Goal: Information Seeking & Learning: Check status

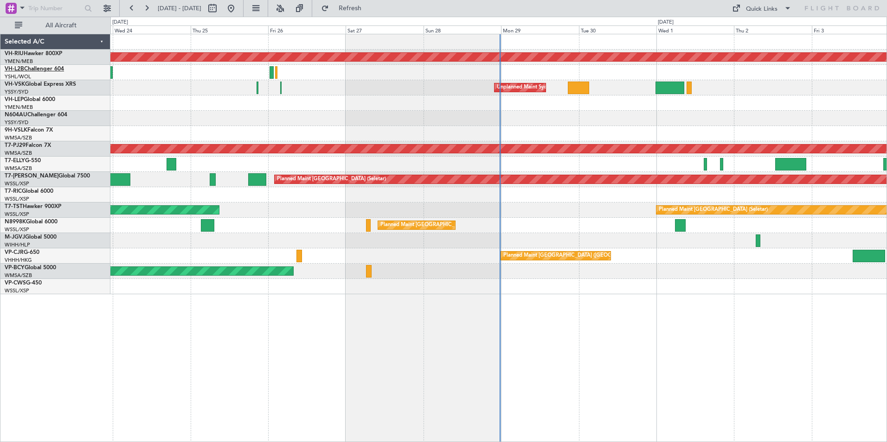
click at [25, 70] on link "VH-L2B Challenger 604" at bounding box center [34, 69] width 59 height 6
click at [146, 9] on button at bounding box center [146, 8] width 15 height 15
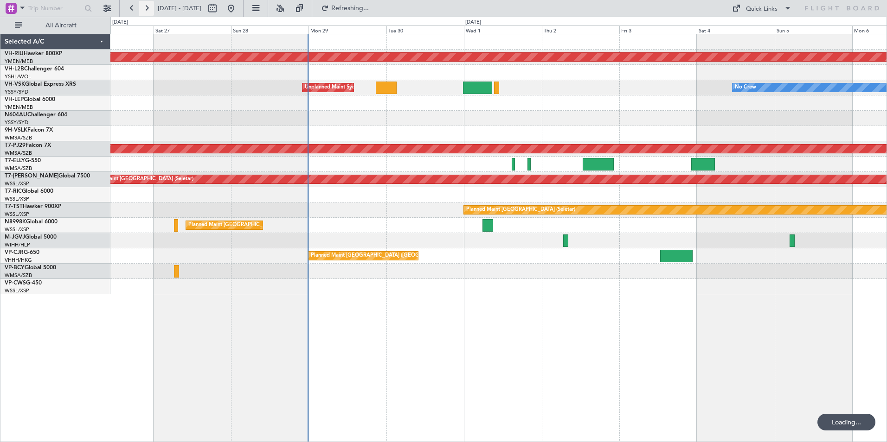
click at [146, 9] on button at bounding box center [146, 8] width 15 height 15
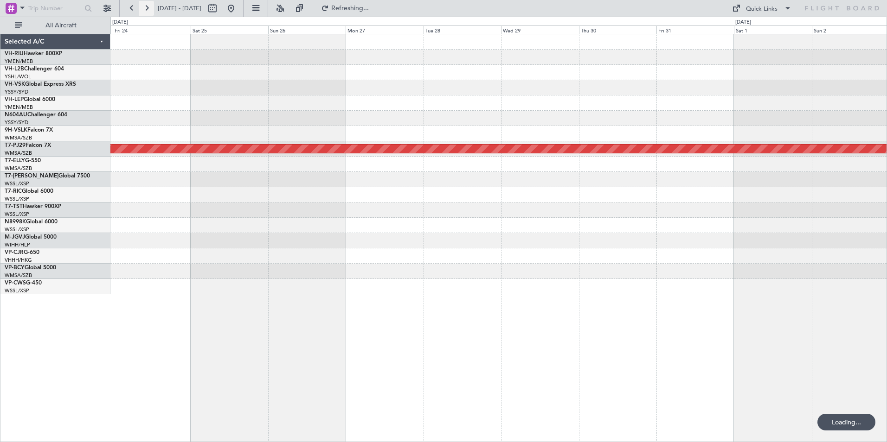
click at [146, 9] on button at bounding box center [146, 8] width 15 height 15
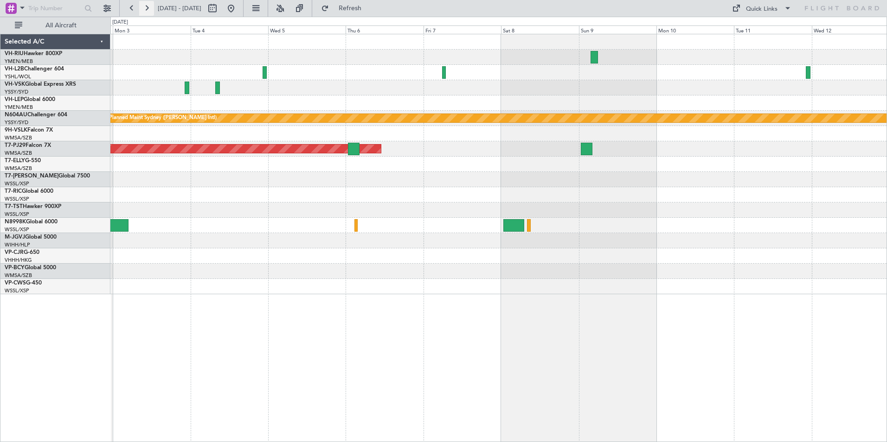
click at [146, 10] on button at bounding box center [146, 8] width 15 height 15
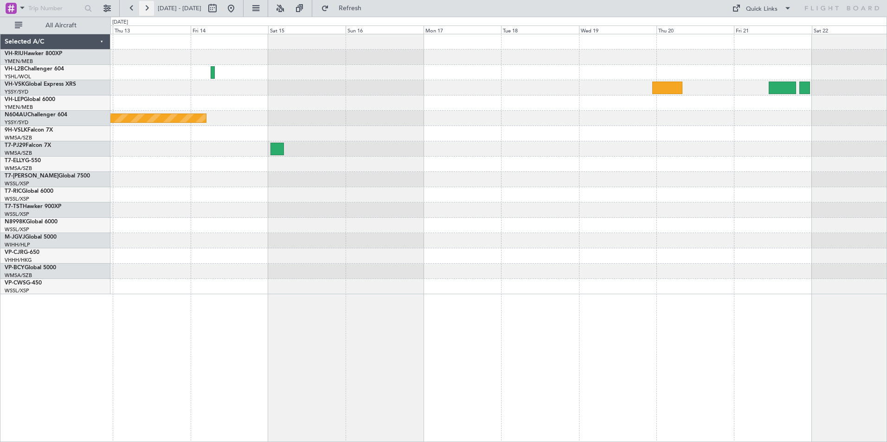
click at [146, 10] on button at bounding box center [146, 8] width 15 height 15
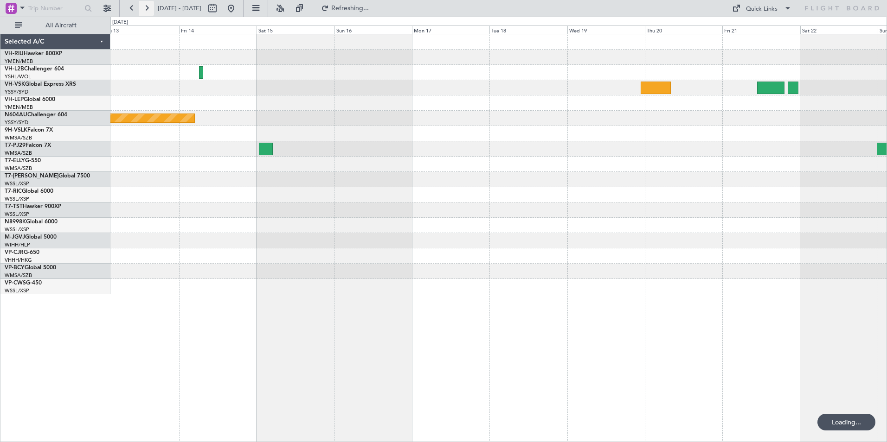
click at [146, 10] on button at bounding box center [146, 8] width 15 height 15
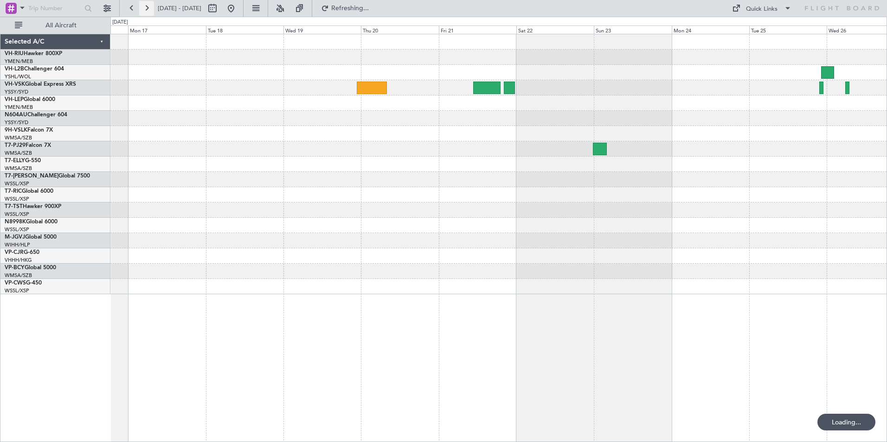
click at [146, 10] on button at bounding box center [146, 8] width 15 height 15
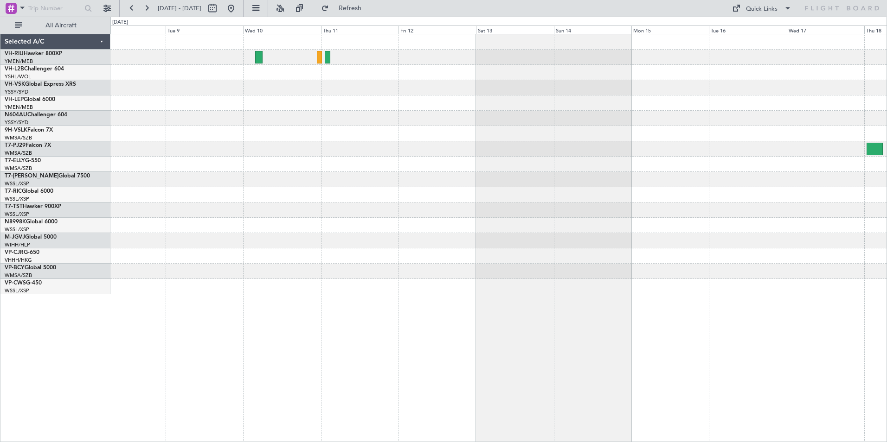
click at [411, 132] on div at bounding box center [498, 164] width 776 height 260
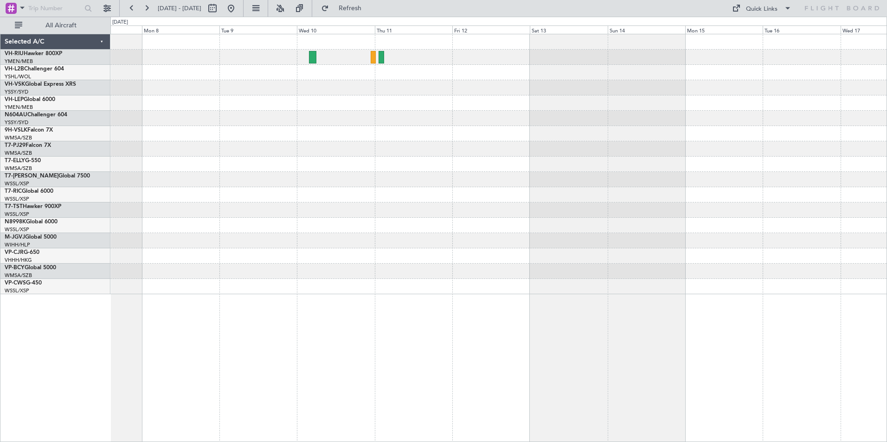
click at [543, 126] on div at bounding box center [498, 118] width 776 height 15
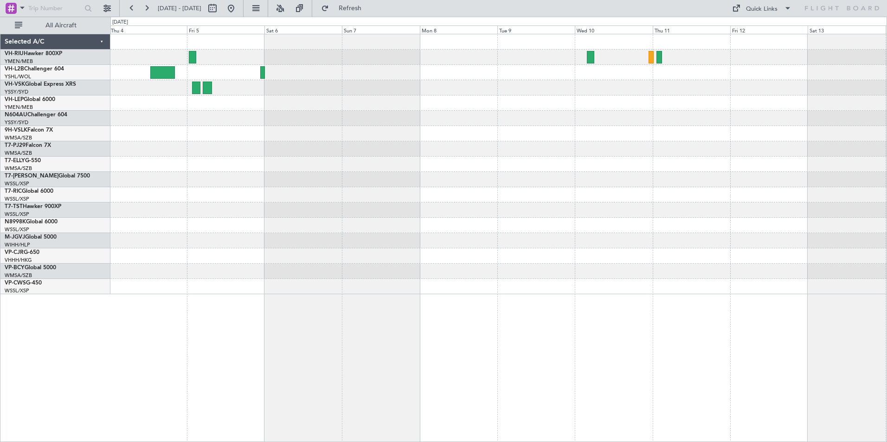
click at [392, 112] on div at bounding box center [498, 164] width 776 height 260
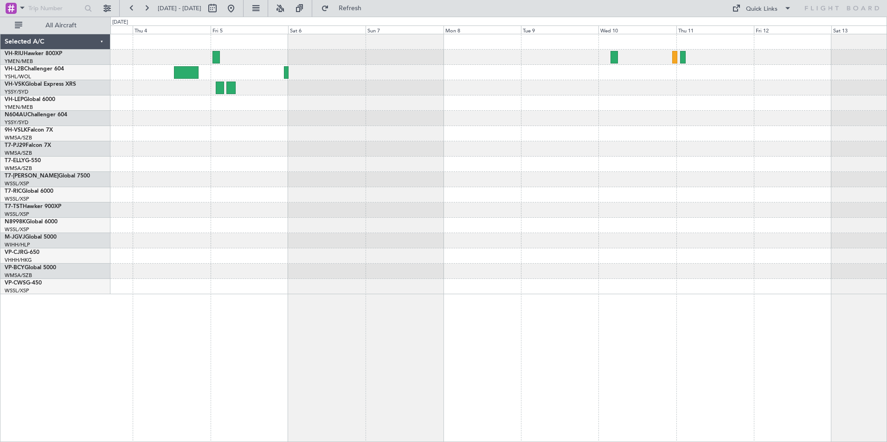
click at [242, 102] on div at bounding box center [498, 164] width 776 height 260
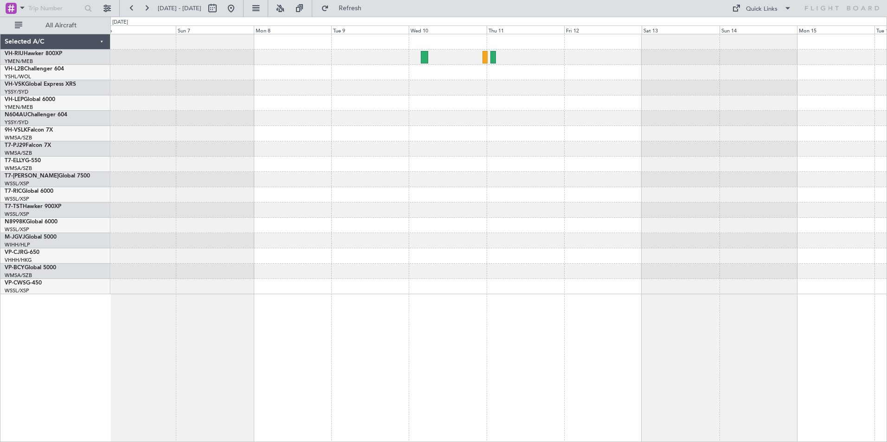
click at [651, 183] on div at bounding box center [498, 164] width 776 height 260
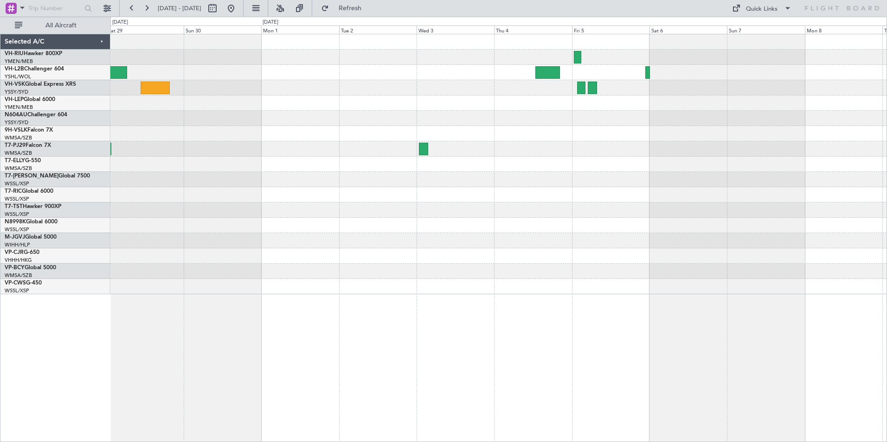
click at [762, 189] on div at bounding box center [498, 164] width 776 height 260
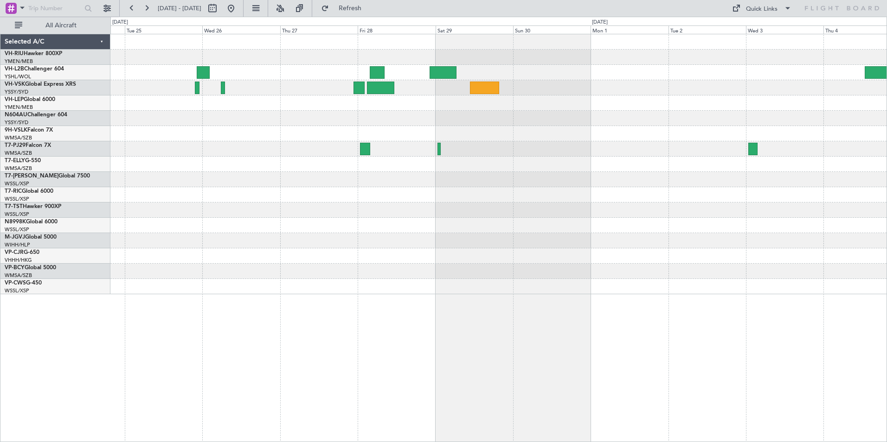
click at [775, 190] on div at bounding box center [498, 164] width 776 height 260
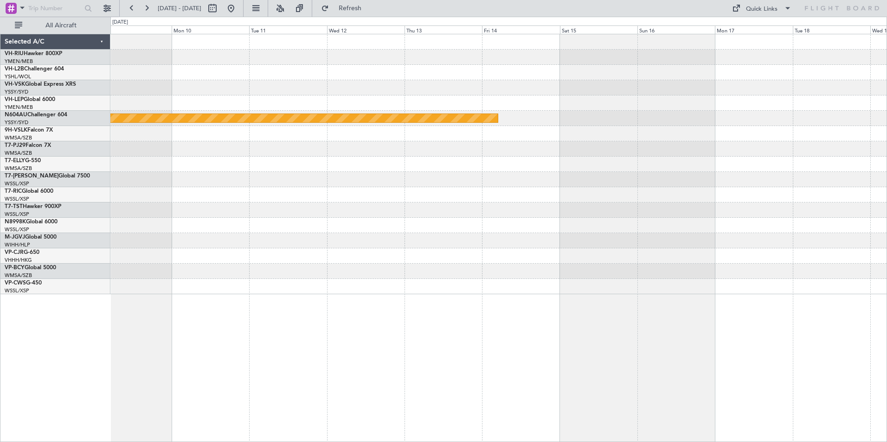
click at [855, 178] on div "Planned Maint Sydney ([PERSON_NAME] Intl)" at bounding box center [498, 164] width 776 height 260
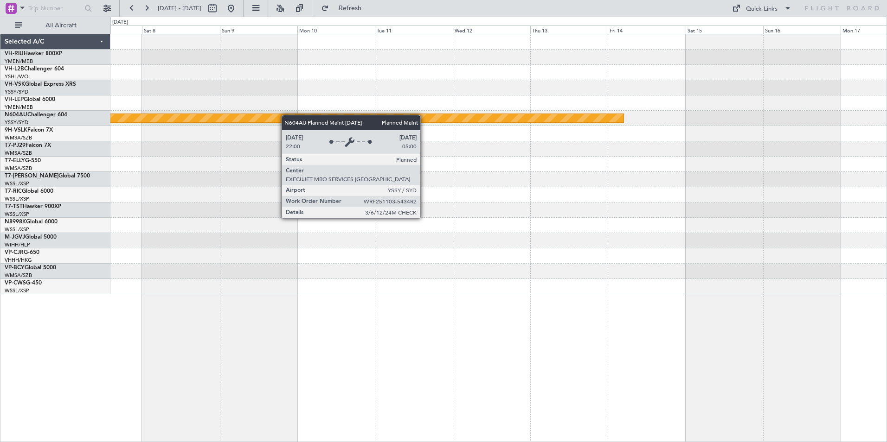
click at [794, 181] on div "Planned Maint Sydney ([PERSON_NAME] Intl) Planned Maint [GEOGRAPHIC_DATA] (Sult…" at bounding box center [498, 164] width 776 height 260
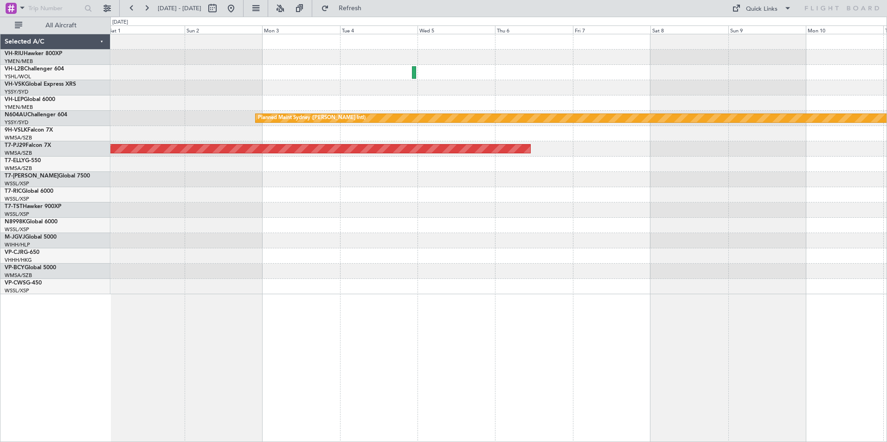
click at [812, 171] on div "Planned Maint Sydney ([PERSON_NAME] Intl) Planned Maint [GEOGRAPHIC_DATA] (Sult…" at bounding box center [443, 230] width 887 height 426
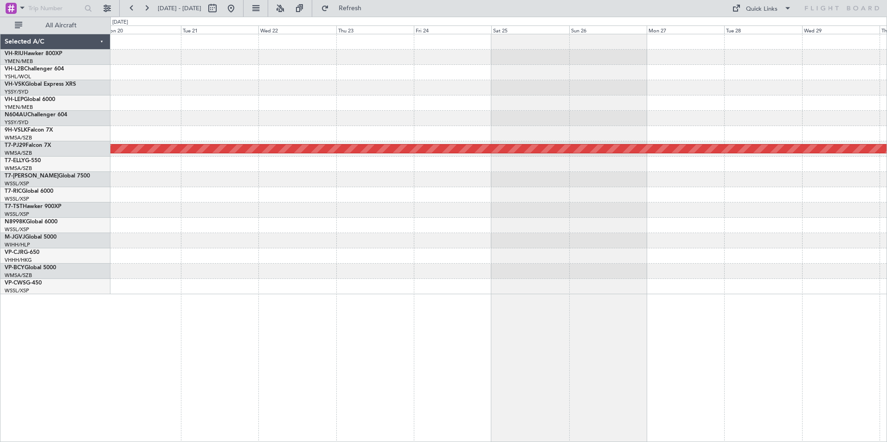
click at [886, 154] on html "[DATE] - [DATE] Refresh Quick Links All Aircraft Planned Maint [GEOGRAPHIC_DATA…" at bounding box center [443, 221] width 887 height 442
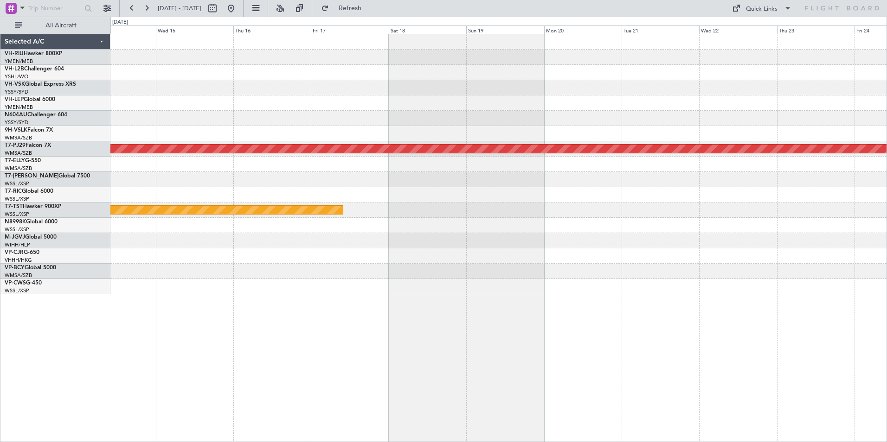
click at [828, 162] on div "Planned Maint [GEOGRAPHIC_DATA] (Sultan [PERSON_NAME] [PERSON_NAME] - Subang) P…" at bounding box center [498, 164] width 776 height 260
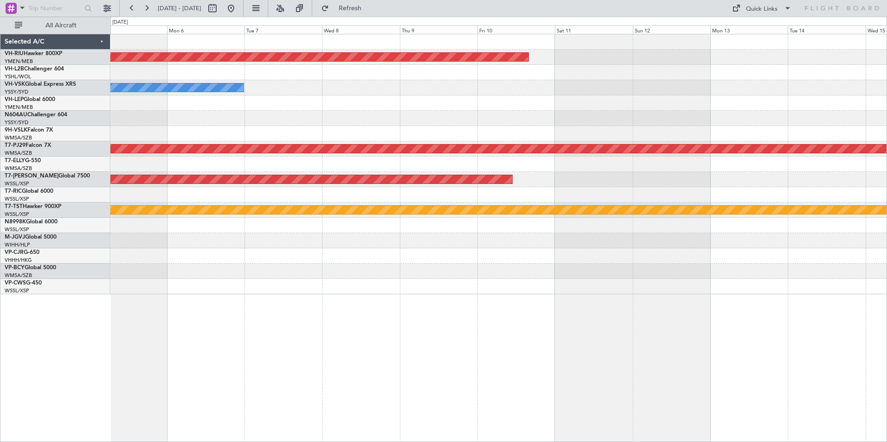
click at [736, 117] on div "Planned Maint [GEOGRAPHIC_DATA] ([GEOGRAPHIC_DATA]) No Crew Planned Maint [GEOG…" at bounding box center [498, 164] width 776 height 260
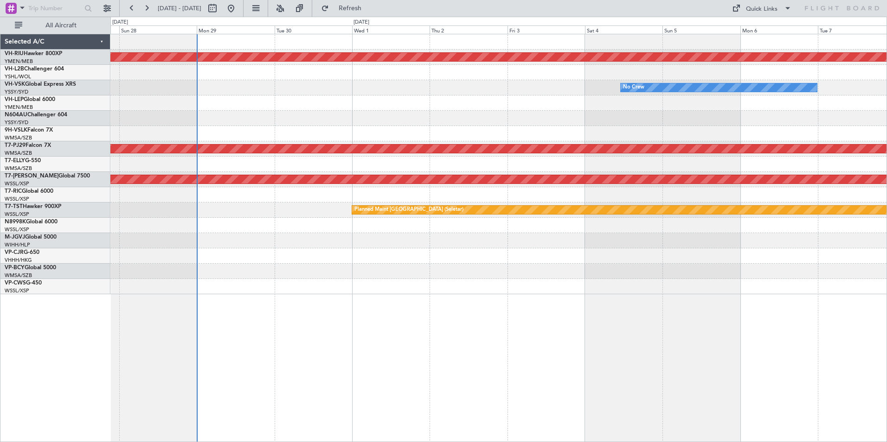
click at [490, 128] on div "Planned Maint [GEOGRAPHIC_DATA] ([GEOGRAPHIC_DATA]) No Crew Planned Maint [GEOG…" at bounding box center [498, 164] width 776 height 260
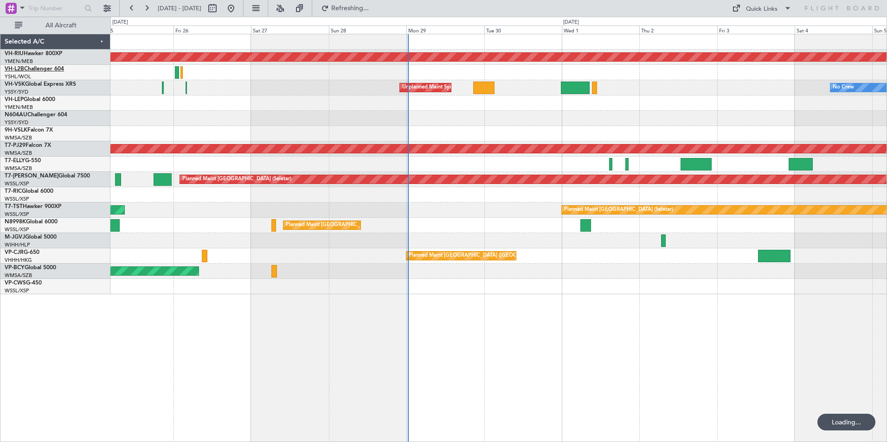
click at [23, 70] on span "VH-L2B" at bounding box center [14, 69] width 19 height 6
click at [565, 137] on div "Planned Maint [GEOGRAPHIC_DATA] ([GEOGRAPHIC_DATA]) No Crew Unplanned Maint Syd…" at bounding box center [498, 164] width 776 height 260
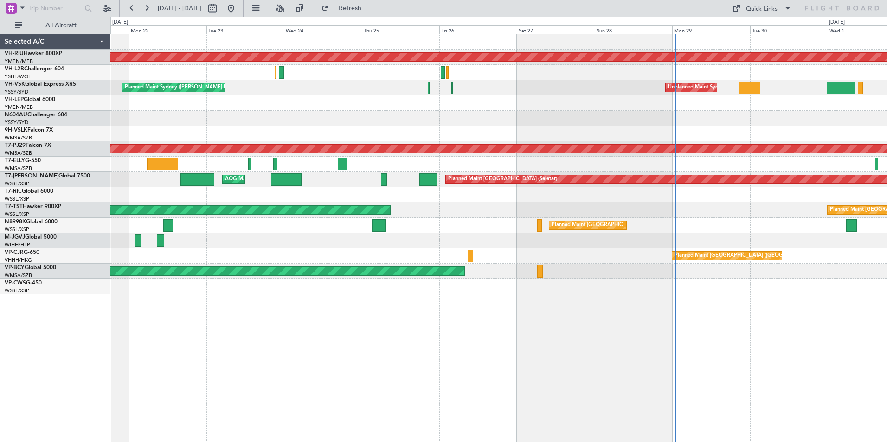
click at [674, 145] on div "Planned Maint [GEOGRAPHIC_DATA] ([GEOGRAPHIC_DATA]) Unplanned Maint Sydney ([PE…" at bounding box center [498, 164] width 776 height 260
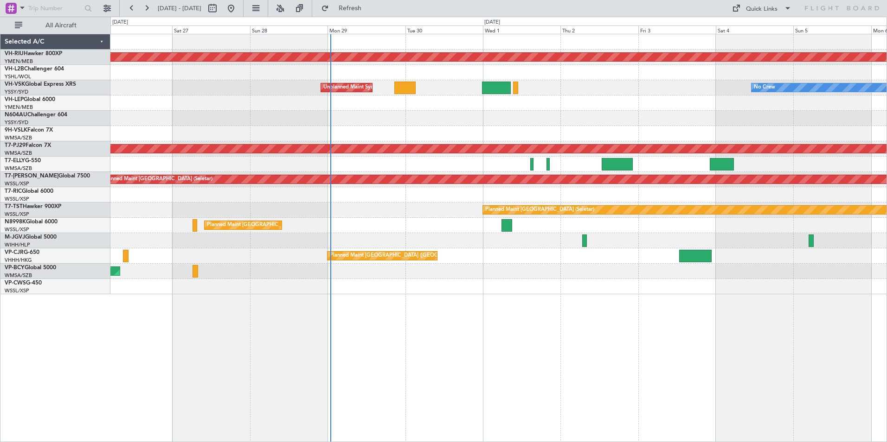
click at [145, 118] on div "Planned Maint [GEOGRAPHIC_DATA] ([GEOGRAPHIC_DATA]) Unplanned Maint Sydney ([PE…" at bounding box center [498, 164] width 776 height 260
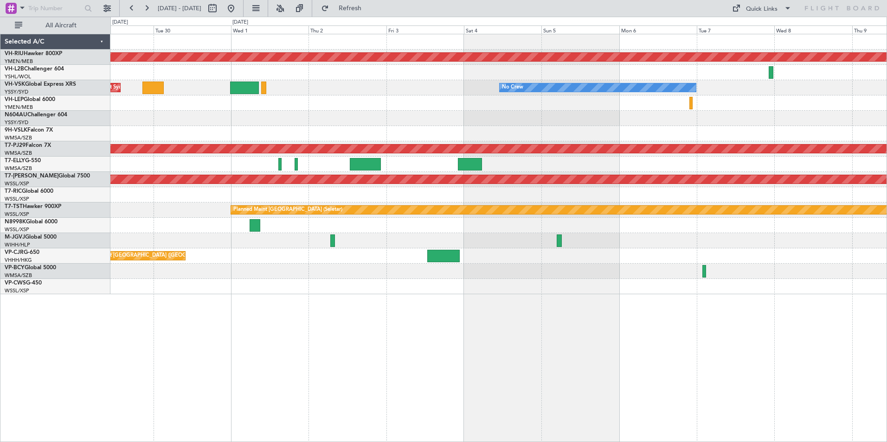
click at [370, 121] on div at bounding box center [498, 118] width 776 height 15
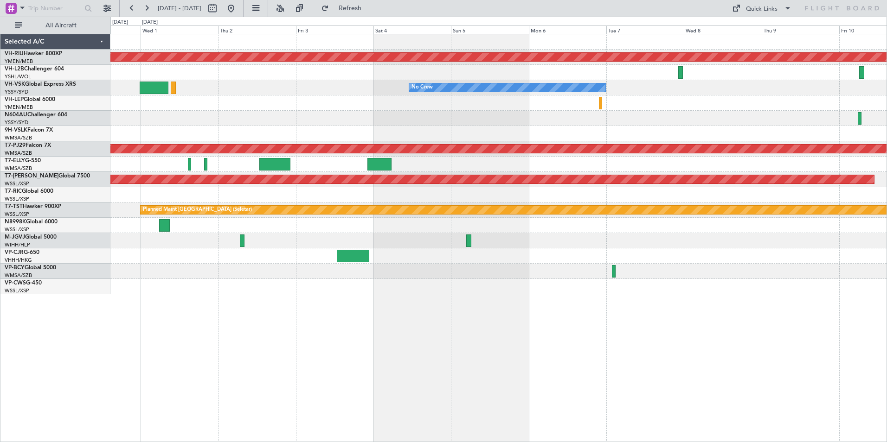
click at [255, 112] on div at bounding box center [498, 118] width 776 height 15
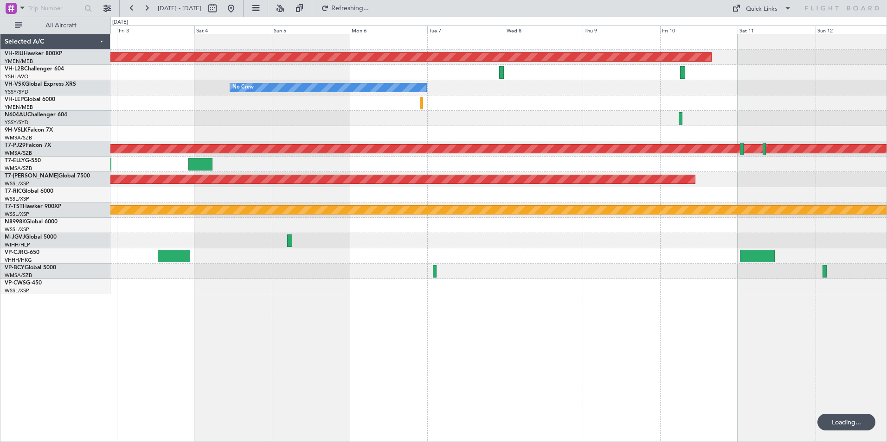
click at [607, 145] on div "Planned Maint [GEOGRAPHIC_DATA] ([GEOGRAPHIC_DATA]) No Crew Planned Maint [GEOG…" at bounding box center [498, 164] width 776 height 260
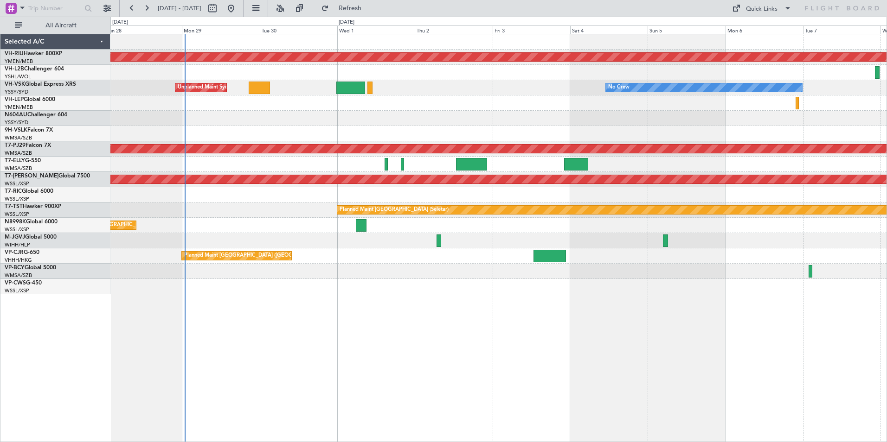
click at [654, 140] on div "Planned Maint [GEOGRAPHIC_DATA] ([GEOGRAPHIC_DATA]) No Crew Unplanned Maint Syd…" at bounding box center [498, 164] width 776 height 260
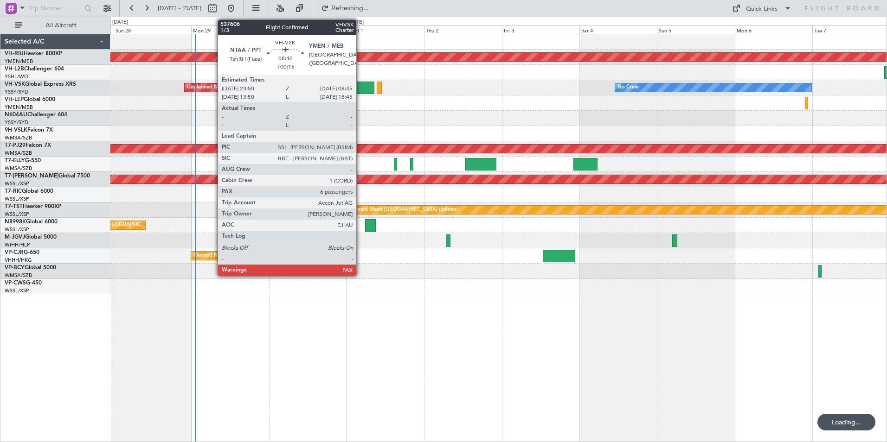
click at [360, 88] on div at bounding box center [359, 88] width 29 height 13
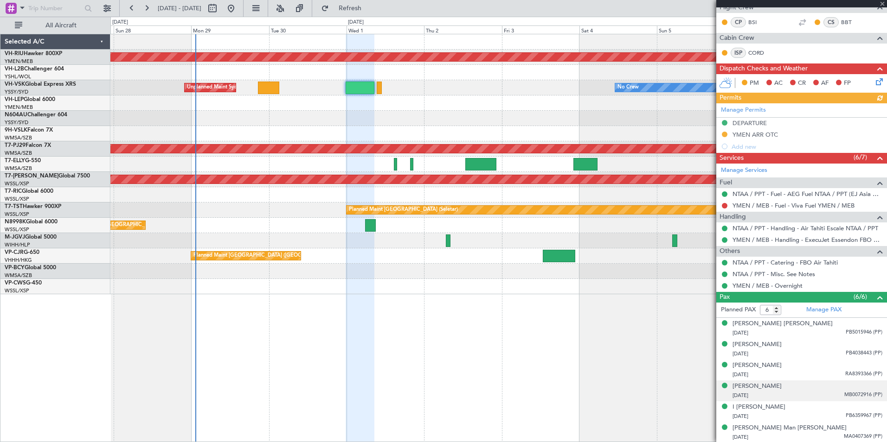
scroll to position [148, 0]
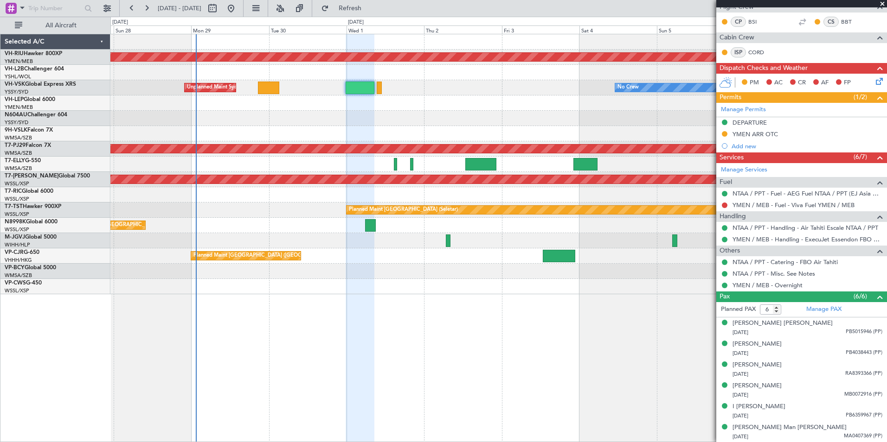
click at [882, 3] on span at bounding box center [881, 4] width 9 height 8
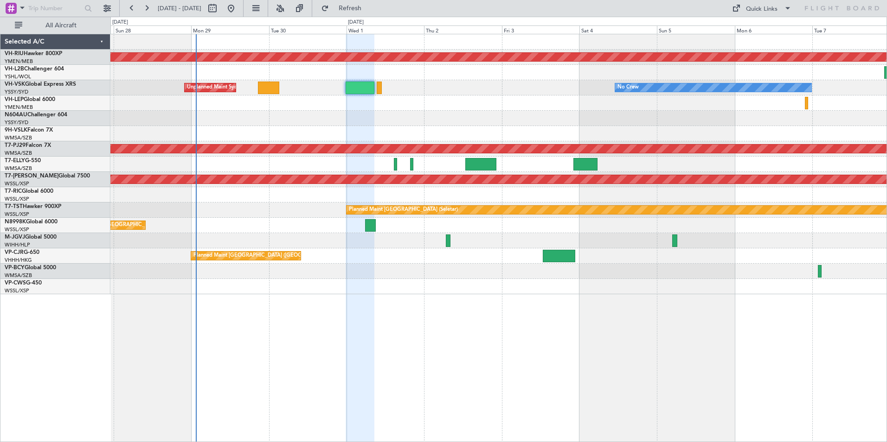
type input "0"
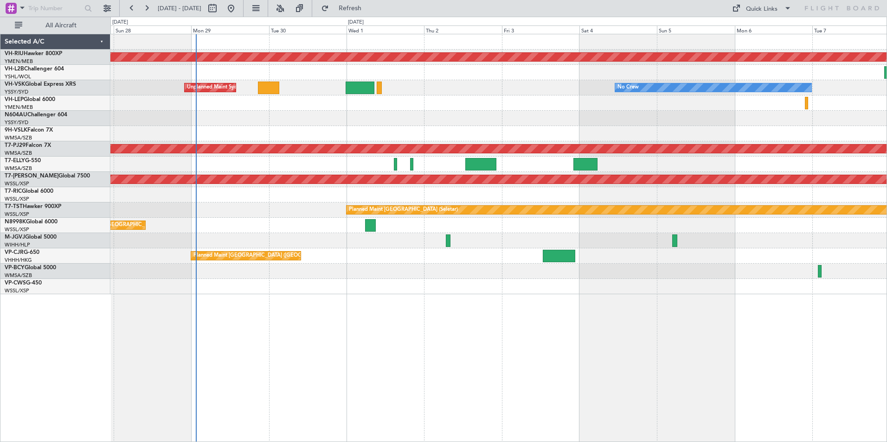
scroll to position [0, 0]
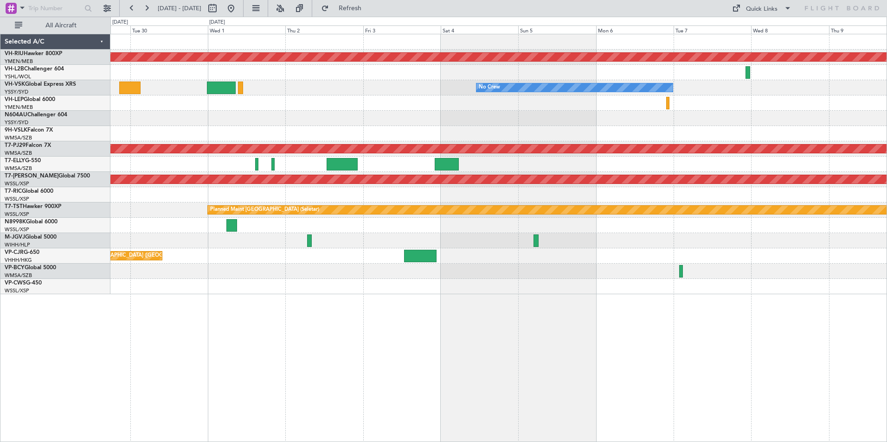
click at [509, 72] on div at bounding box center [498, 72] width 776 height 15
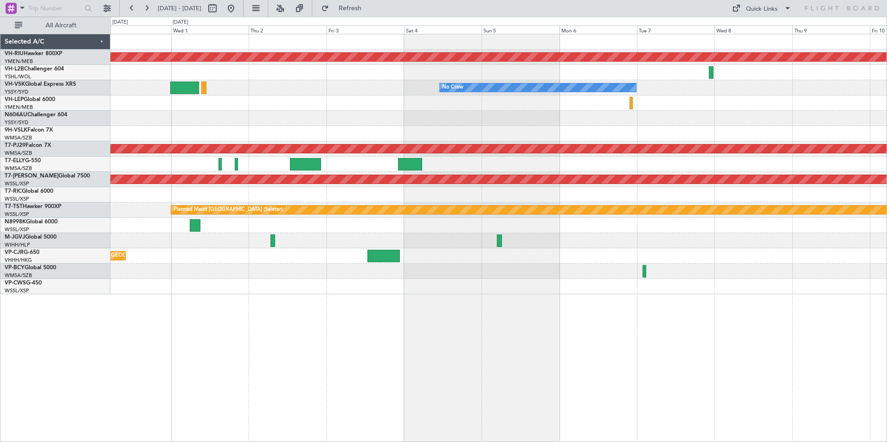
click at [364, 83] on div "Planned Maint [GEOGRAPHIC_DATA] ([GEOGRAPHIC_DATA]) No Crew Unplanned Maint Syd…" at bounding box center [498, 164] width 776 height 260
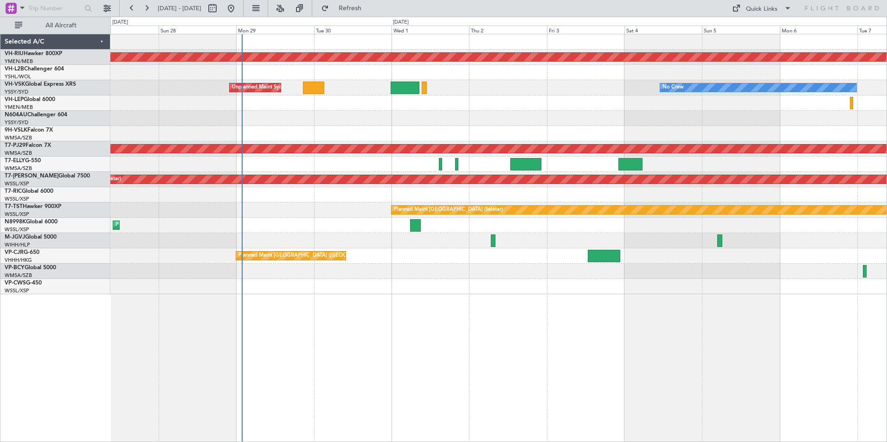
click at [486, 77] on div at bounding box center [498, 72] width 776 height 15
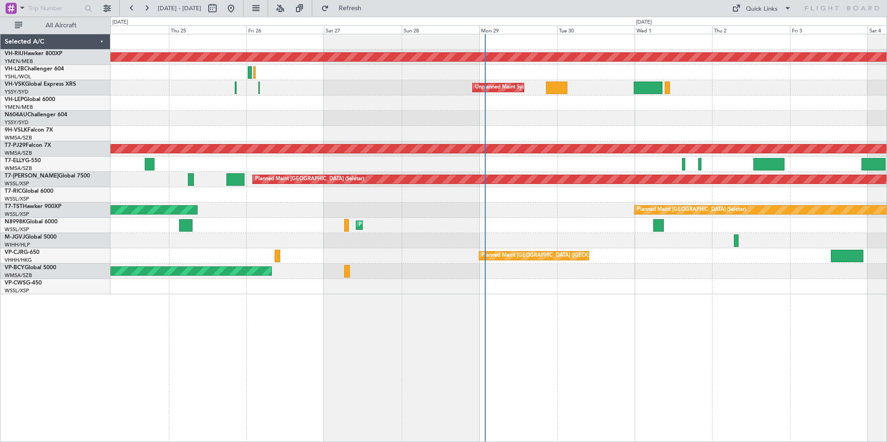
click at [117, 79] on div at bounding box center [498, 72] width 776 height 15
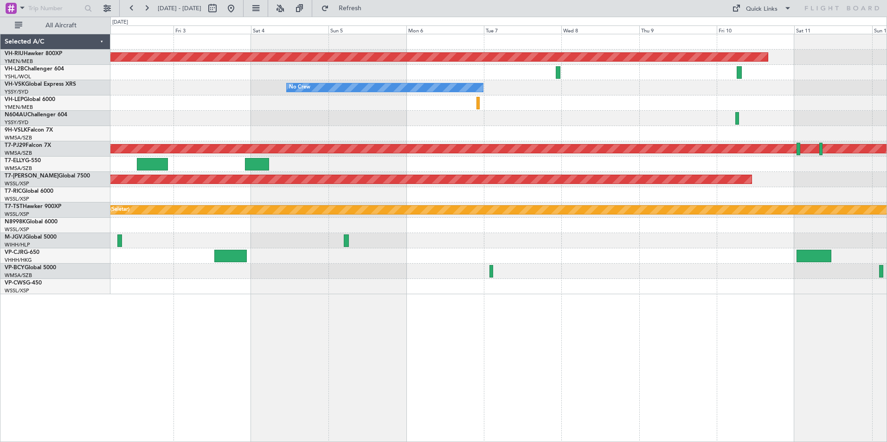
click at [264, 89] on div "No Crew" at bounding box center [498, 87] width 776 height 15
